Goal: Task Accomplishment & Management: Complete application form

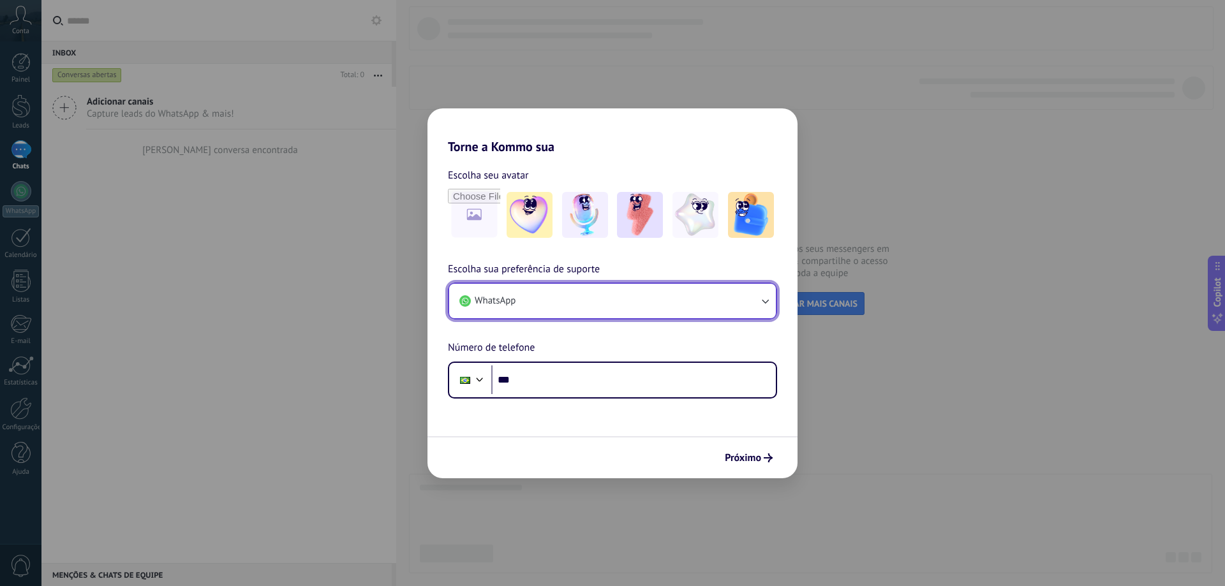
click at [763, 302] on icon "button" at bounding box center [764, 301] width 13 height 13
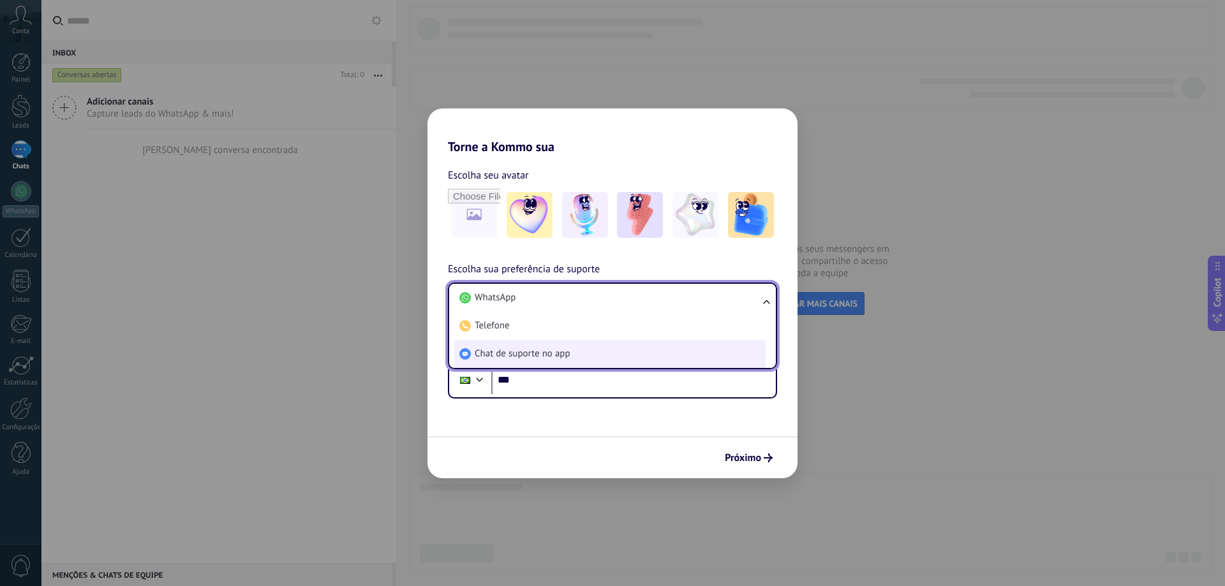
click at [587, 357] on li "Chat de suporte no app" at bounding box center [609, 354] width 311 height 28
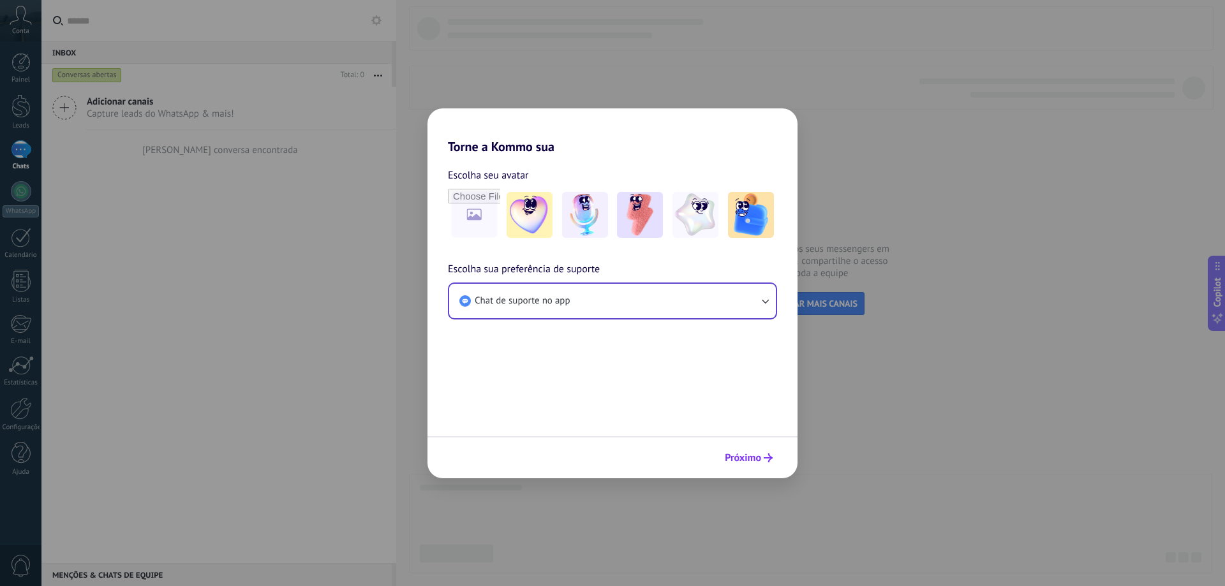
click at [734, 457] on span "Próximo" at bounding box center [743, 458] width 36 height 9
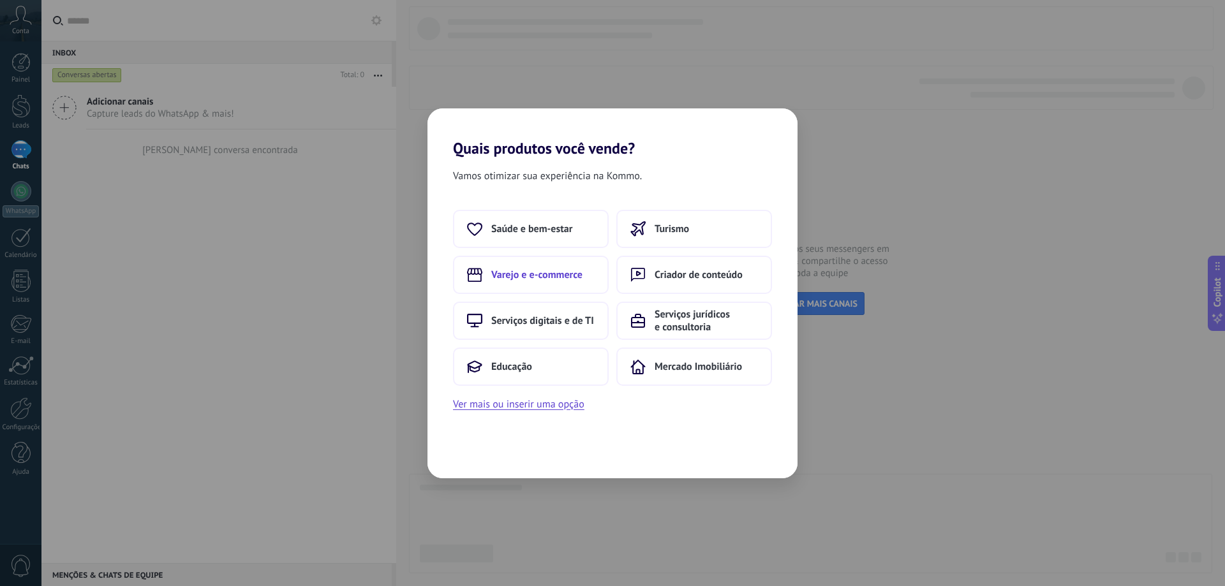
click at [528, 276] on span "Varejo e e-commerce" at bounding box center [536, 275] width 91 height 13
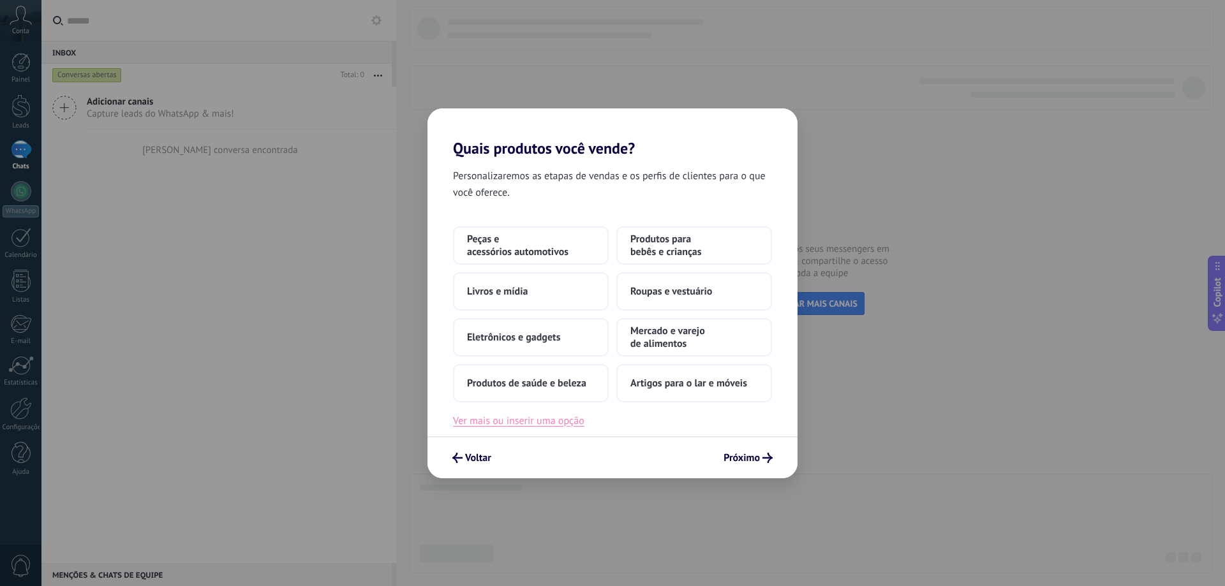
click at [547, 424] on button "Ver mais ou inserir uma opção" at bounding box center [518, 421] width 131 height 17
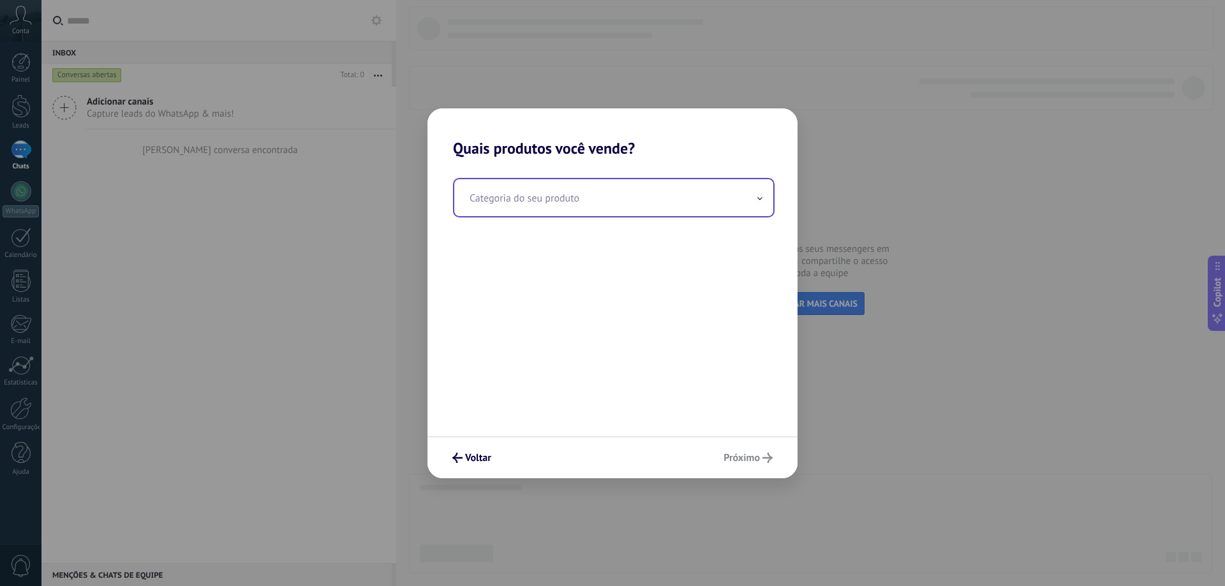
click at [756, 198] on input "text" at bounding box center [613, 197] width 319 height 37
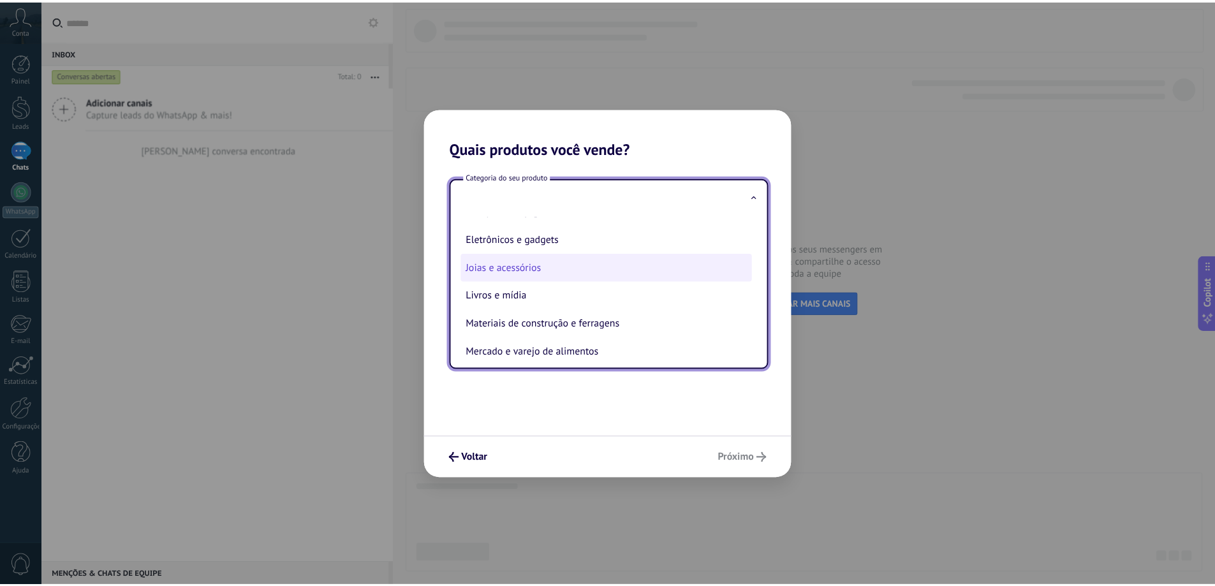
scroll to position [128, 0]
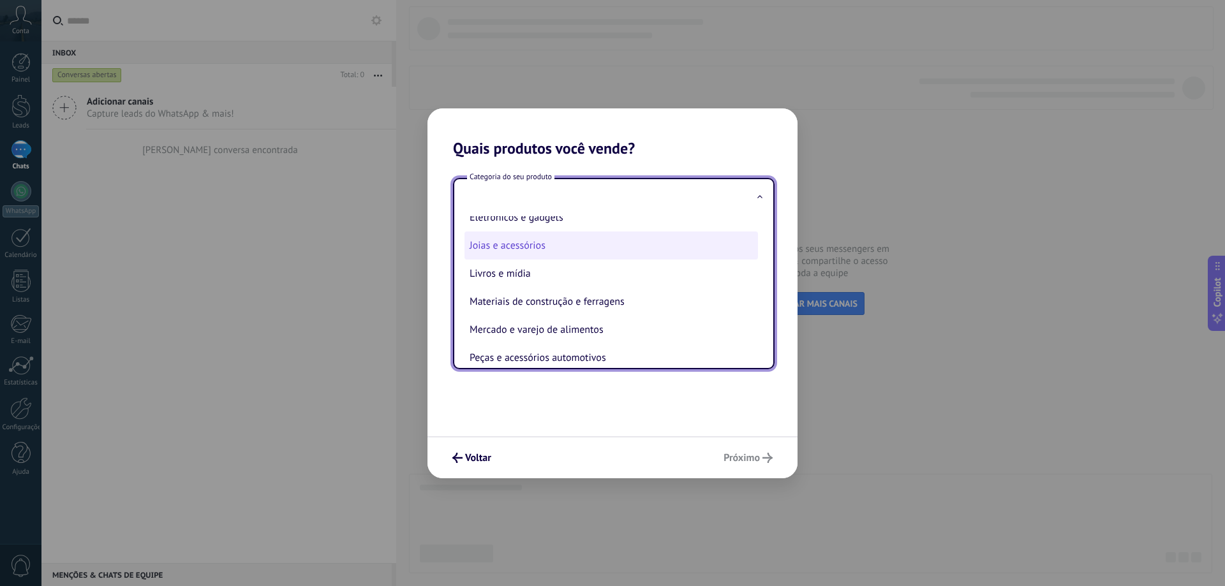
click at [580, 251] on li "Joias e acessórios" at bounding box center [610, 246] width 293 height 28
type input "**********"
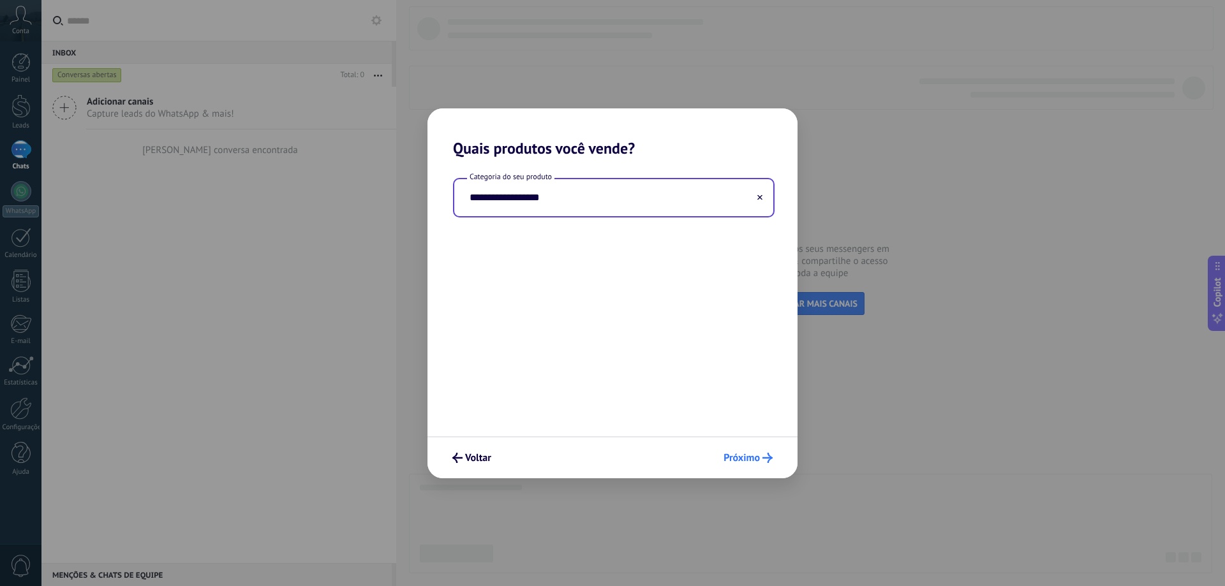
click at [755, 457] on span "Próximo" at bounding box center [741, 458] width 36 height 9
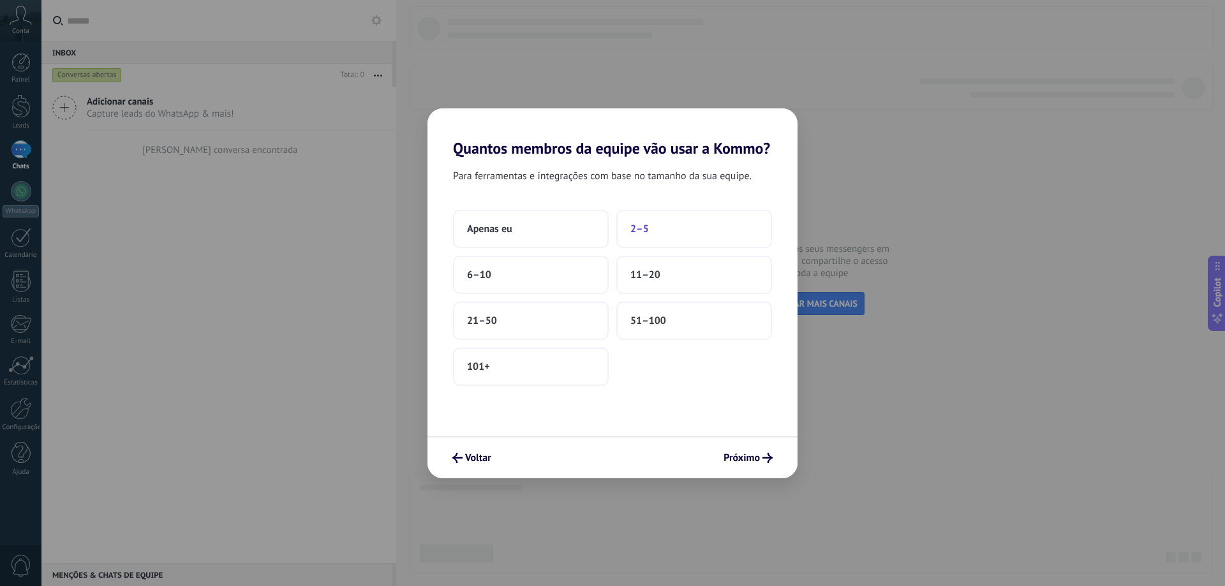
click at [647, 234] on span "2–5" at bounding box center [639, 229] width 18 height 13
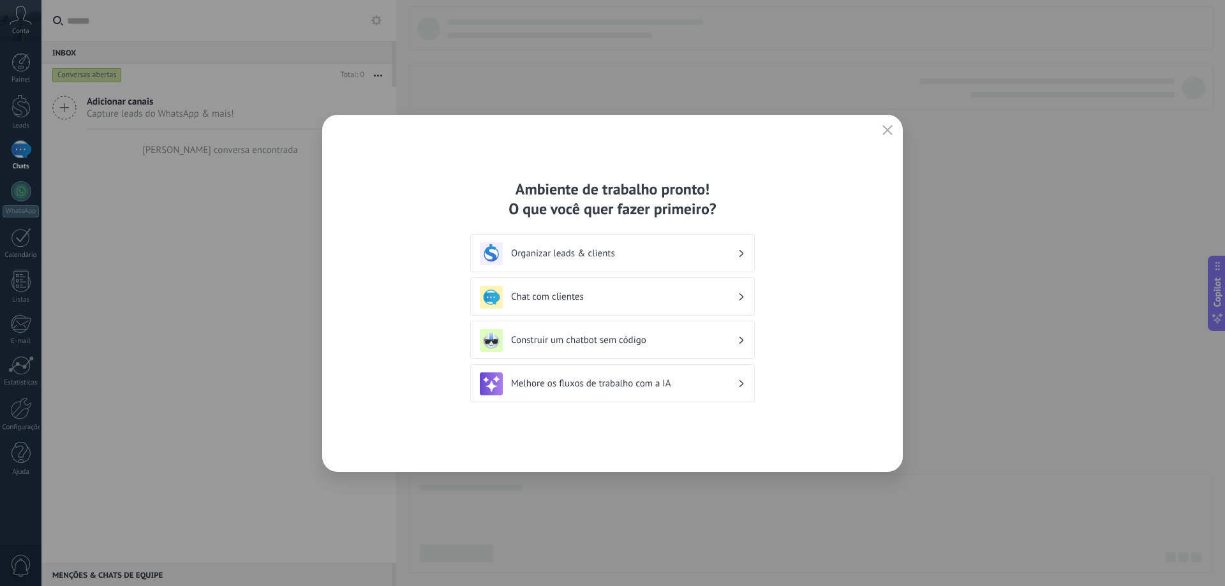
click at [688, 255] on h3 "Organizar leads & clients" at bounding box center [624, 253] width 226 height 12
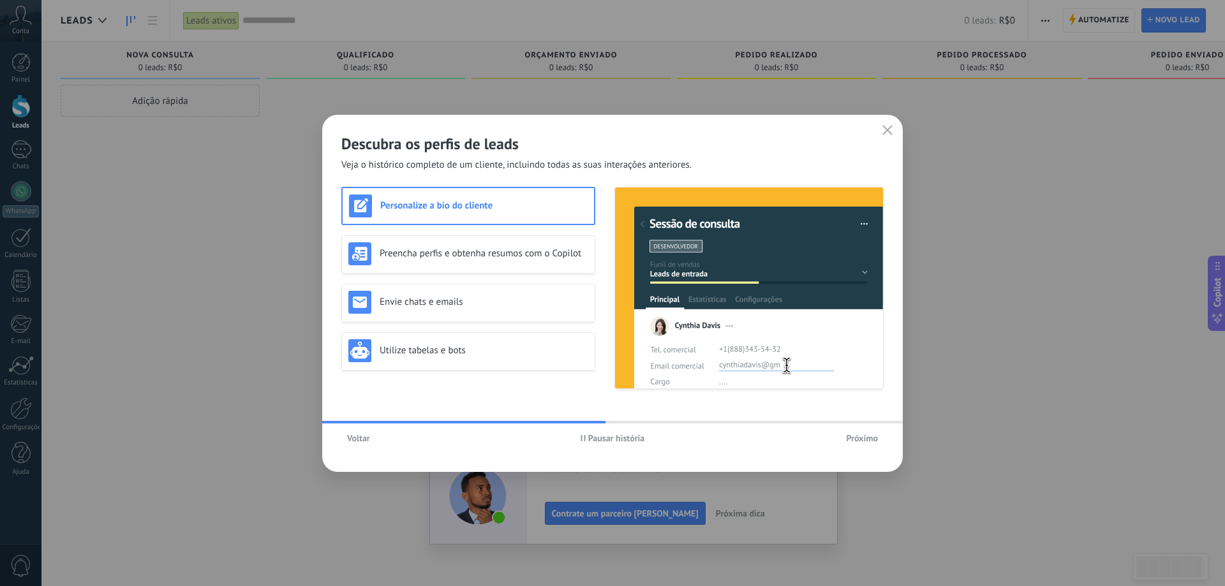
click at [862, 438] on span "Próximo" at bounding box center [862, 438] width 32 height 9
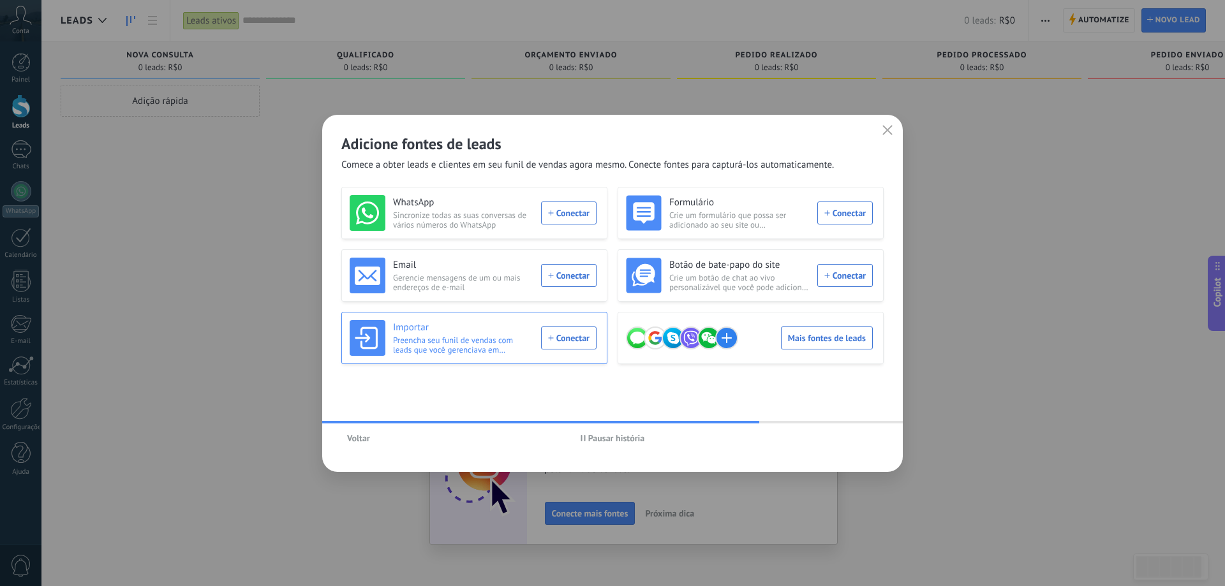
click at [576, 336] on div "Importar Preencha seu funil de vendas com leads que você gerenciava em planilha…" at bounding box center [473, 338] width 247 height 36
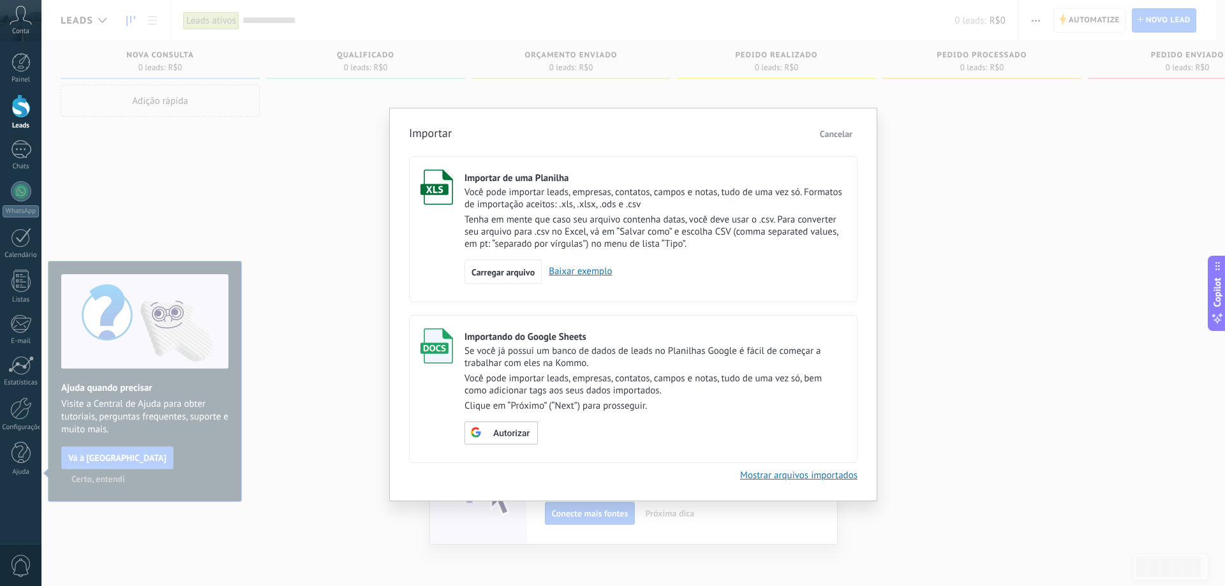
click at [570, 269] on link "Baixar exemplo" at bounding box center [577, 271] width 70 height 12
click at [265, 209] on div "Importar Cancelar Importar de uma Planilha Você pode importar leads, empresas, …" at bounding box center [632, 293] width 1183 height 586
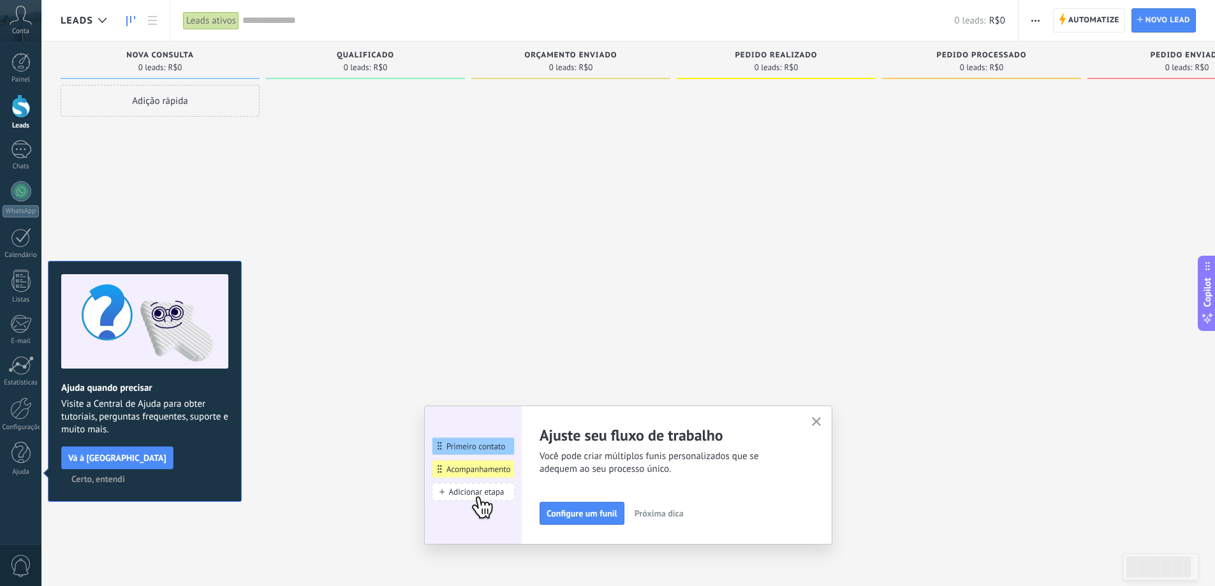
click at [741, 308] on div at bounding box center [776, 295] width 199 height 420
click at [125, 475] on span "Certo, entendi" at bounding box center [98, 479] width 54 height 9
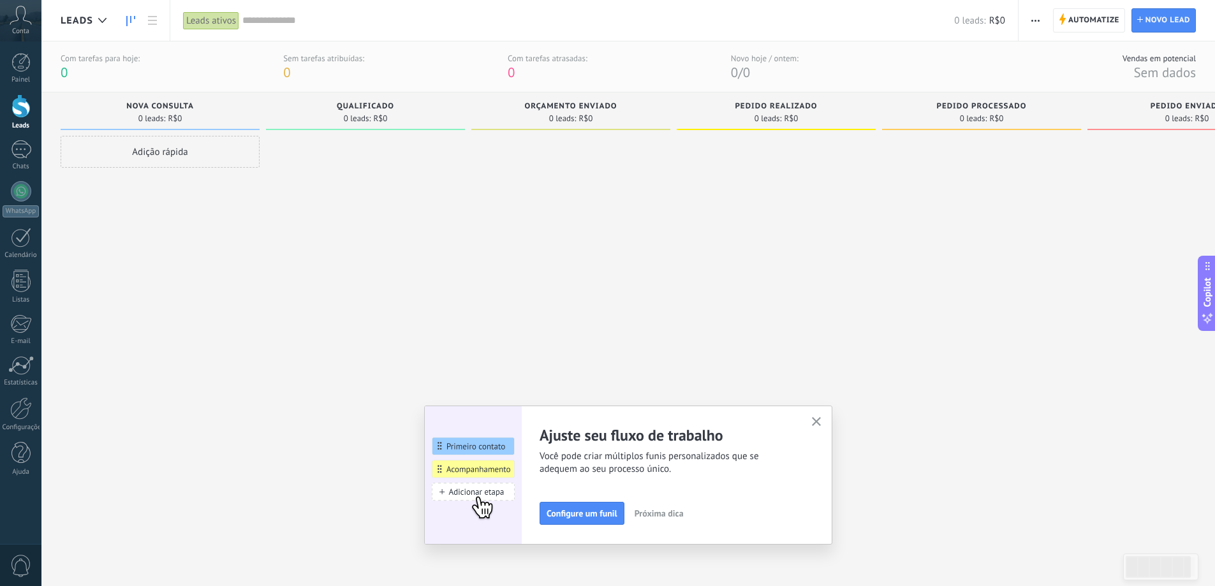
drag, startPoint x: 1182, startPoint y: 1, endPoint x: 1042, endPoint y: 247, distance: 283.9
click at [1042, 247] on div at bounding box center [981, 346] width 199 height 420
